Goal: Information Seeking & Learning: Learn about a topic

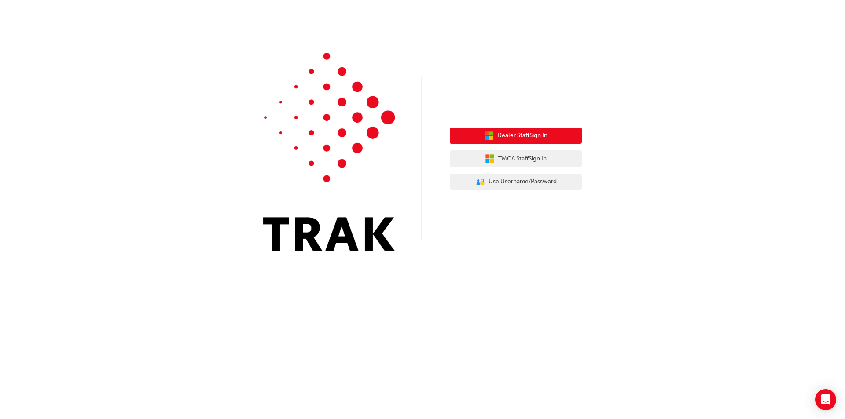
click at [500, 141] on button "Dealer Staff Sign In" at bounding box center [516, 136] width 132 height 17
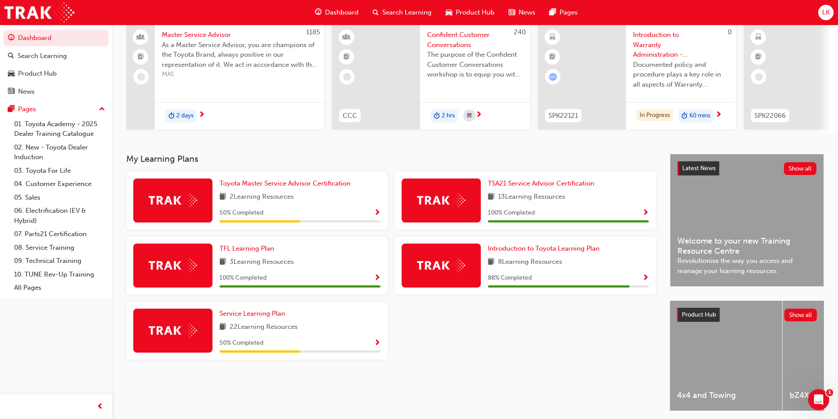
scroll to position [107, 0]
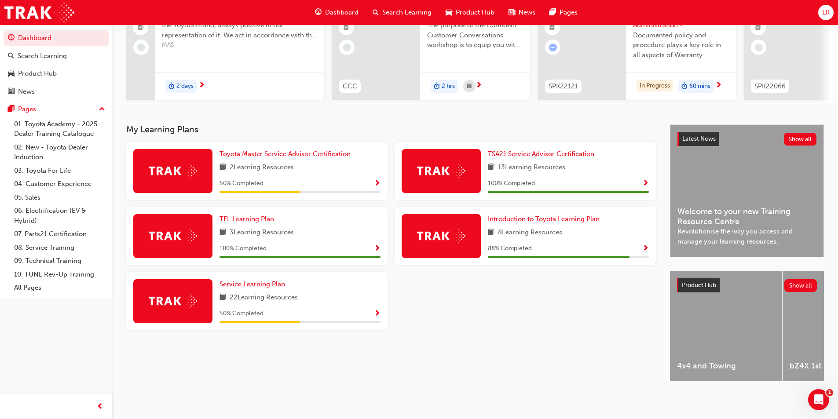
click at [266, 280] on span "Service Learning Plan" at bounding box center [253, 284] width 66 height 8
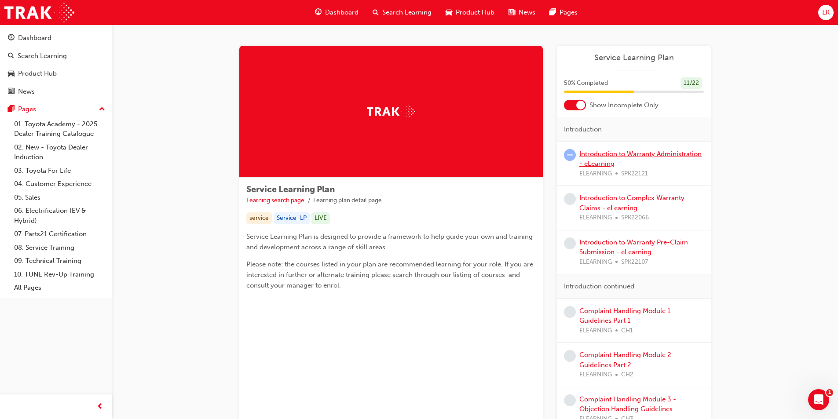
click at [636, 151] on link "Introduction to Warranty Administration - eLearning" at bounding box center [641, 159] width 122 height 18
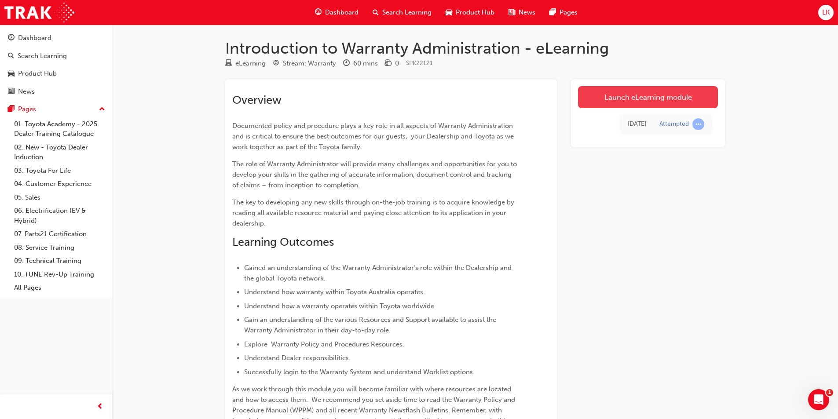
click at [650, 94] on link "Launch eLearning module" at bounding box center [648, 97] width 140 height 22
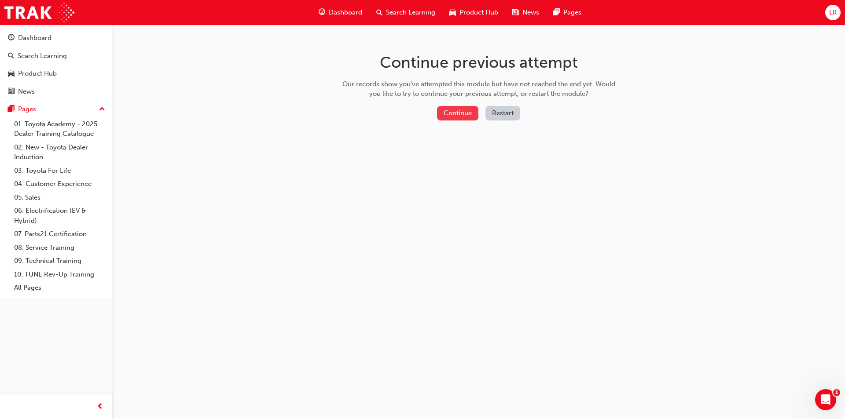
click at [454, 111] on button "Continue" at bounding box center [457, 113] width 41 height 15
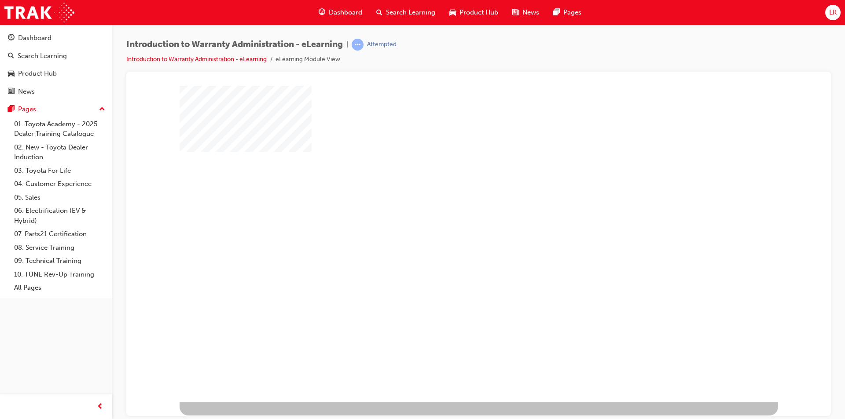
click at [453, 218] on div "play" at bounding box center [453, 218] width 0 height 0
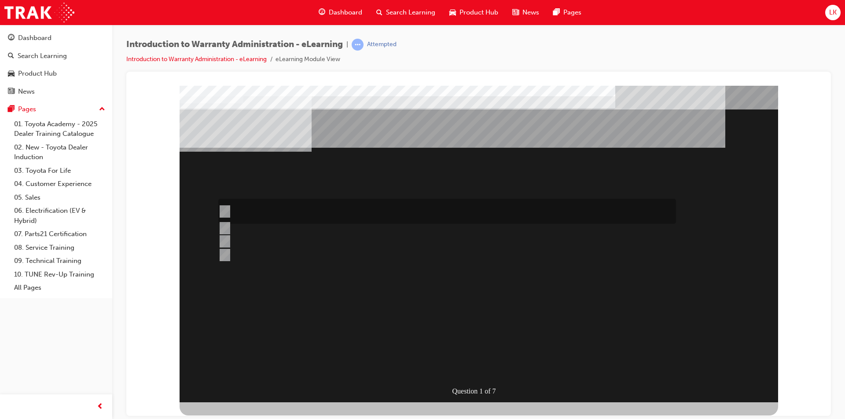
click at [272, 207] on div at bounding box center [445, 211] width 458 height 25
radio input "true"
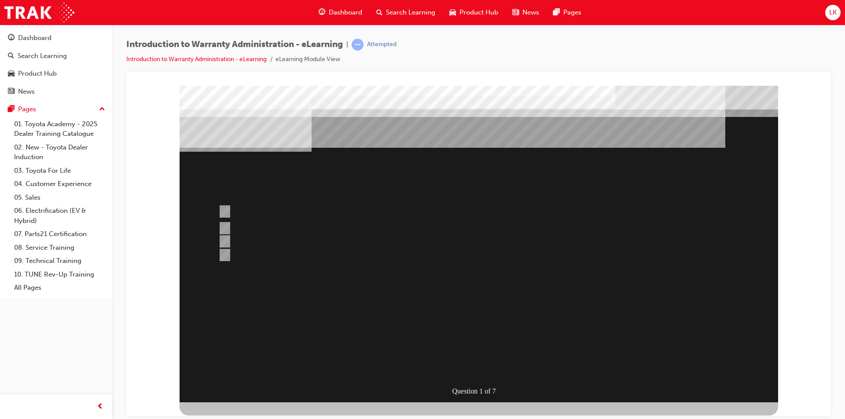
click at [483, 367] on div at bounding box center [479, 243] width 599 height 317
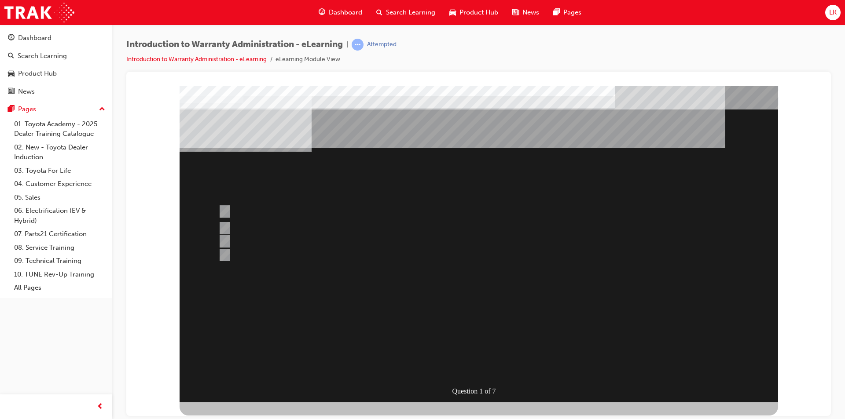
click at [486, 249] on div at bounding box center [445, 247] width 458 height 24
radio input "true"
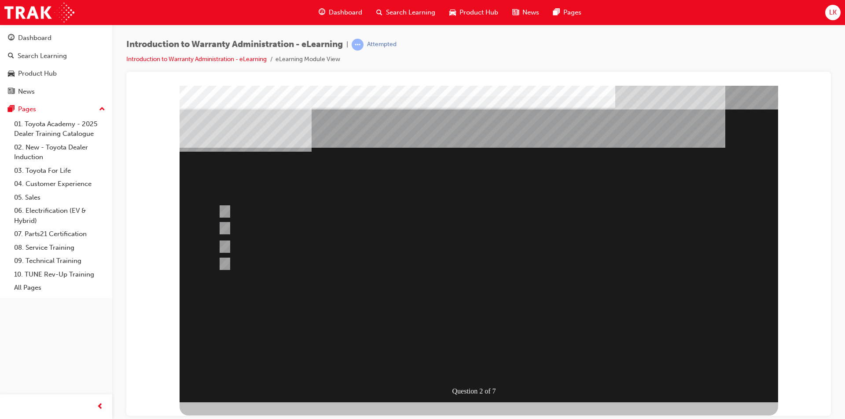
click at [452, 246] on div at bounding box center [445, 247] width 458 height 25
radio input "true"
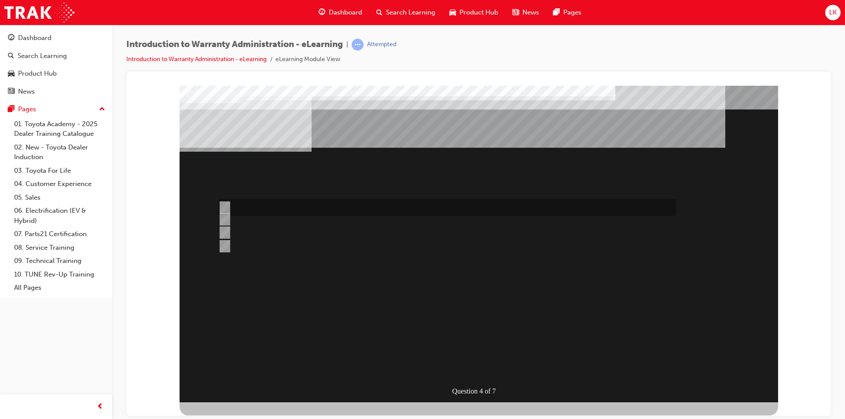
click at [447, 206] on div at bounding box center [445, 207] width 458 height 17
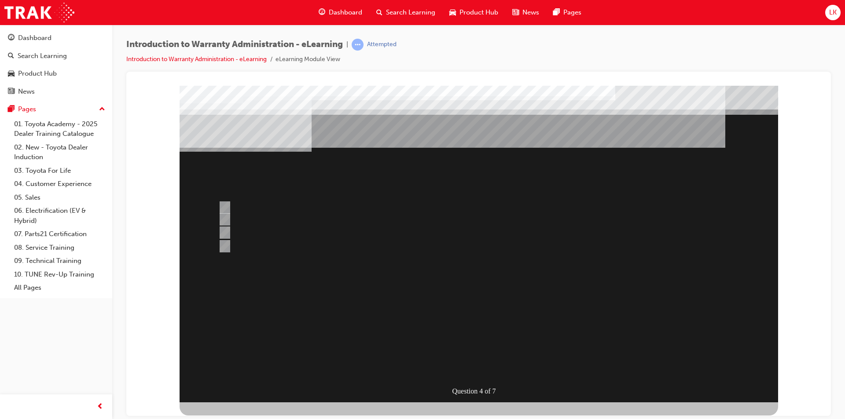
click at [334, 242] on div at bounding box center [479, 243] width 599 height 317
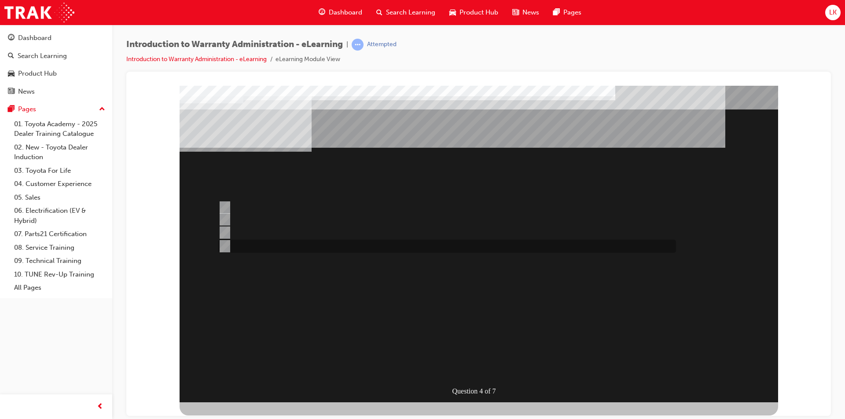
click at [276, 248] on div at bounding box center [445, 246] width 458 height 13
radio input "false"
radio input "true"
click at [247, 230] on div at bounding box center [445, 232] width 458 height 13
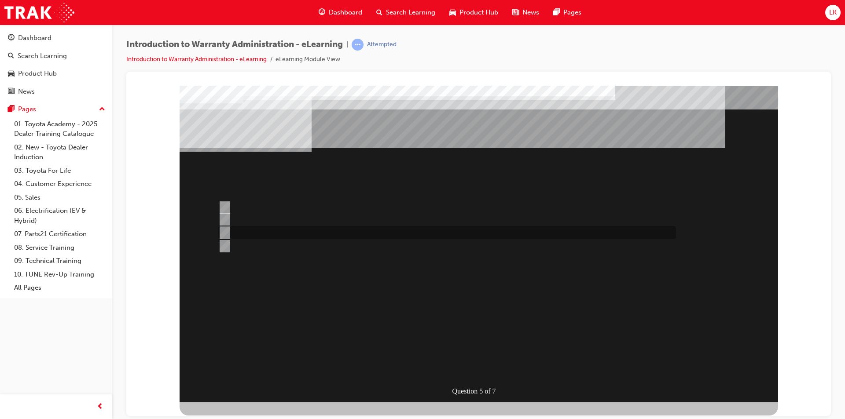
radio input "true"
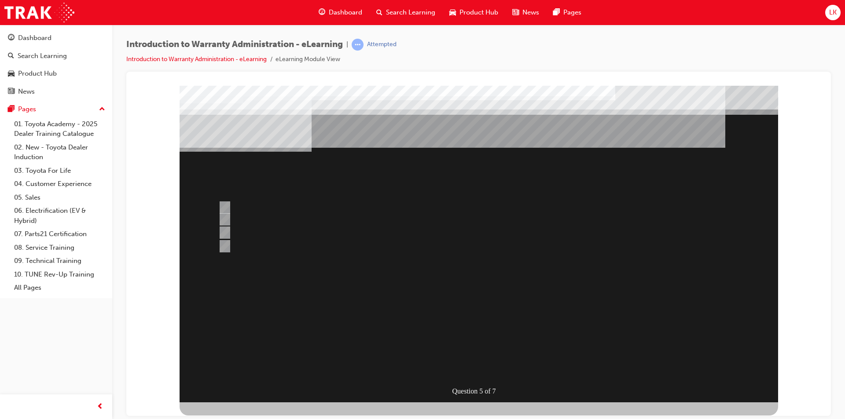
click at [262, 214] on div at bounding box center [479, 243] width 599 height 317
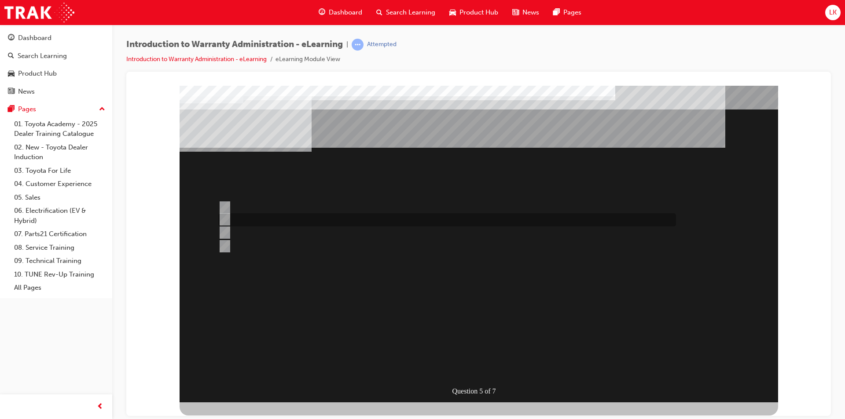
click at [246, 216] on div at bounding box center [445, 219] width 458 height 13
radio input "true"
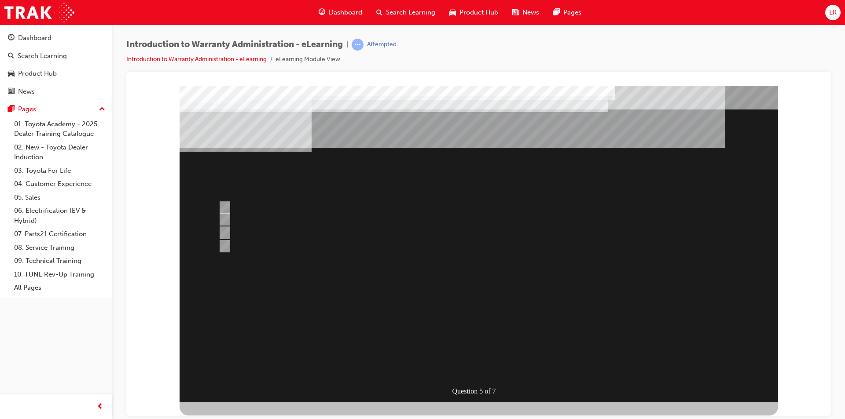
click at [244, 218] on div at bounding box center [479, 243] width 599 height 317
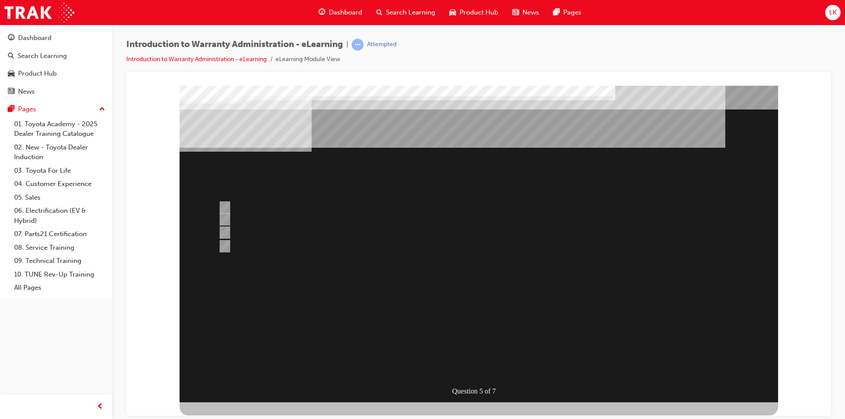
drag, startPoint x: 353, startPoint y: 228, endPoint x: 408, endPoint y: 288, distance: 81.3
click at [353, 229] on div at bounding box center [445, 232] width 458 height 13
radio input "true"
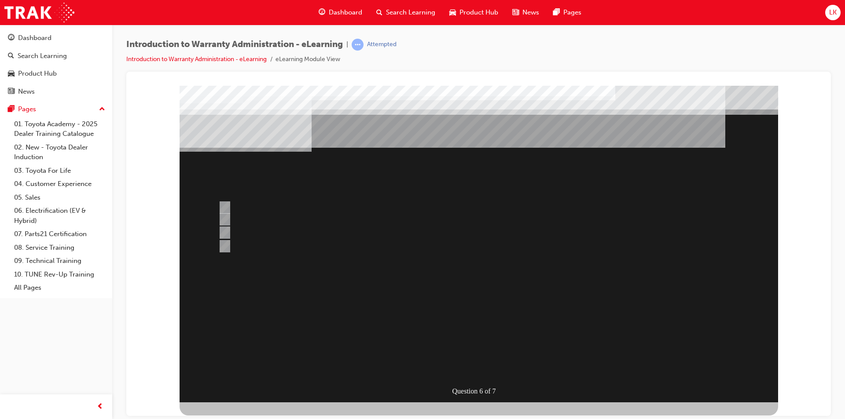
click at [387, 217] on div at bounding box center [479, 243] width 599 height 317
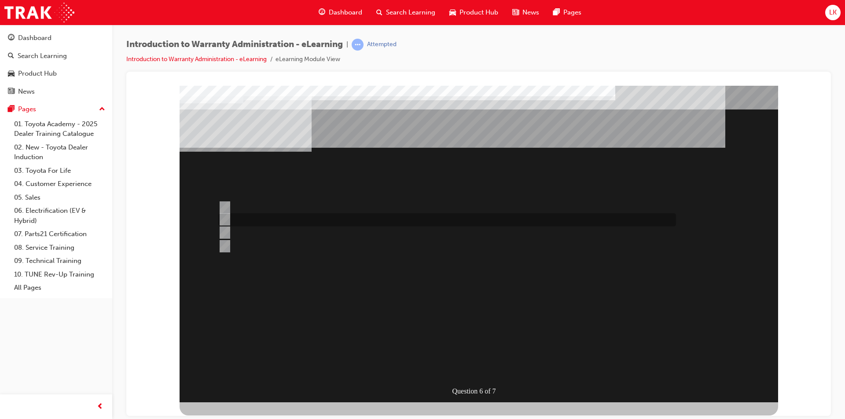
click at [387, 217] on div at bounding box center [445, 219] width 458 height 13
radio input "true"
click at [366, 206] on div at bounding box center [445, 207] width 458 height 17
radio input "true"
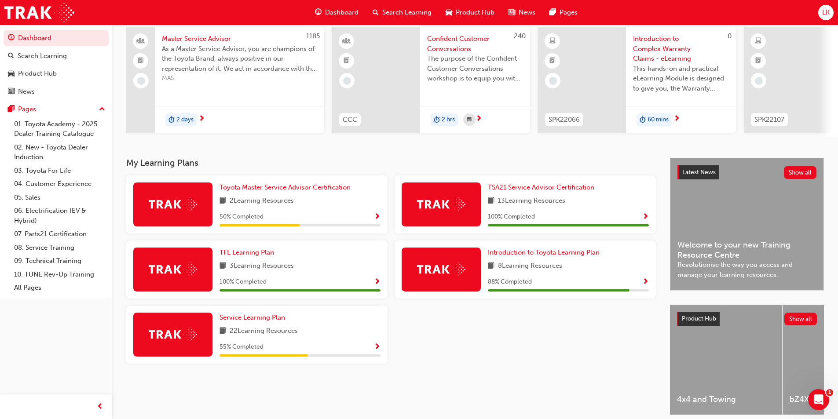
scroll to position [88, 0]
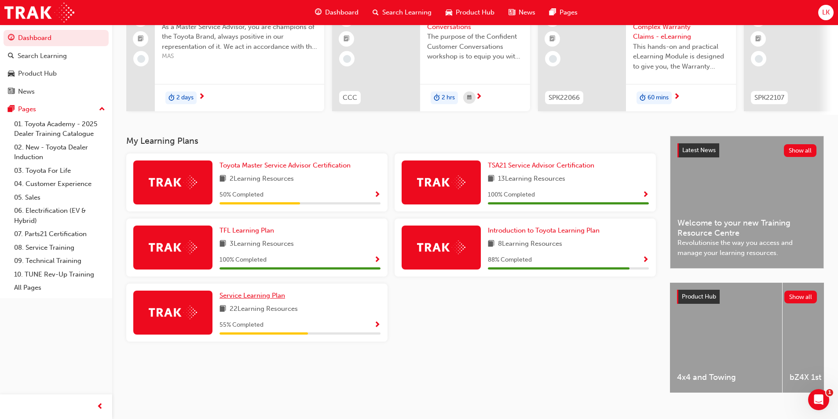
click at [250, 297] on span "Service Learning Plan" at bounding box center [253, 296] width 66 height 8
